Goal: Information Seeking & Learning: Compare options

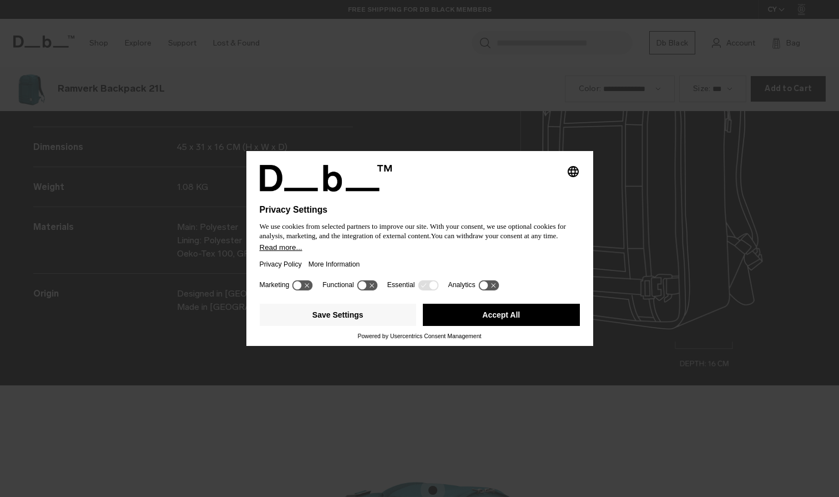
scroll to position [1491, 0]
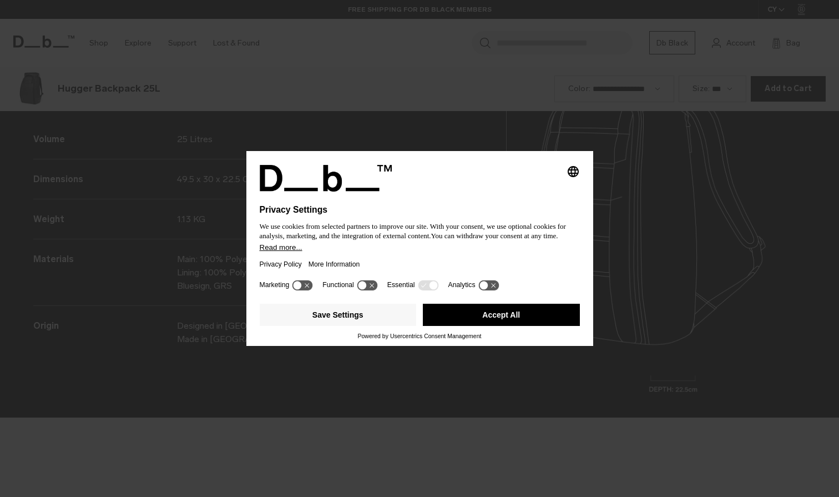
scroll to position [1491, 0]
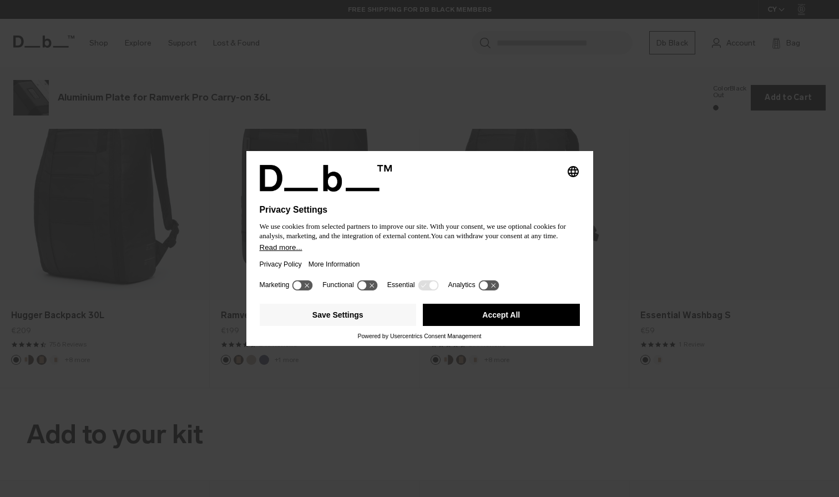
scroll to position [1491, 0]
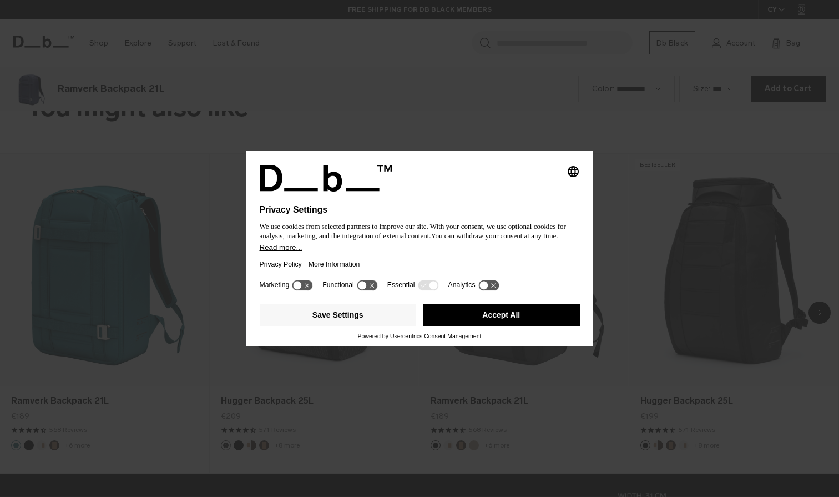
scroll to position [994, 0]
